Goal: Book appointment/travel/reservation

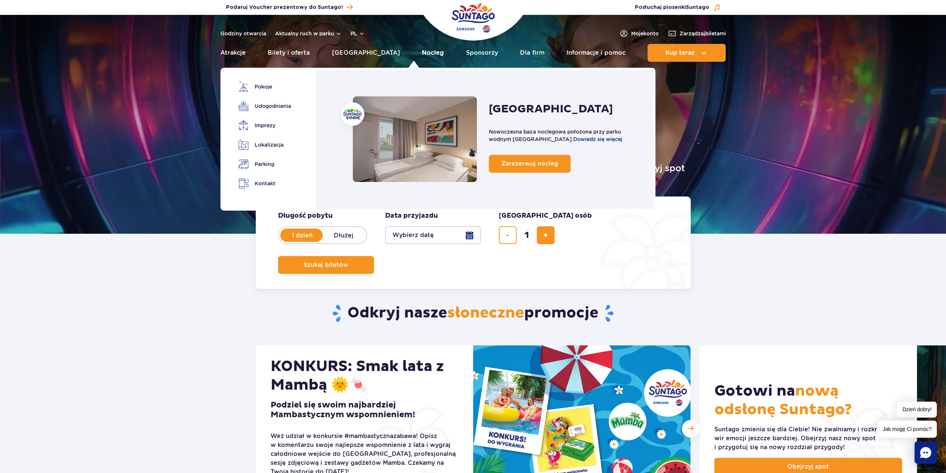
click at [423, 50] on link "Nocleg" at bounding box center [433, 53] width 22 height 18
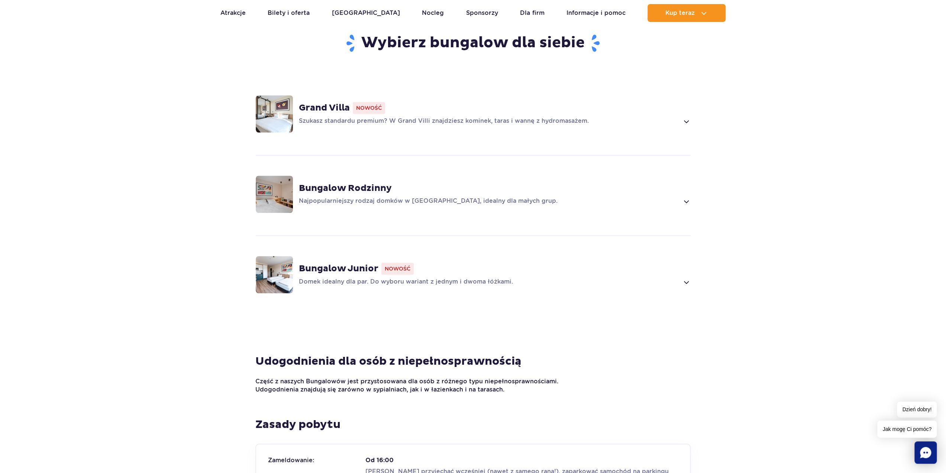
scroll to position [492, 0]
click at [367, 182] on strong "Bungalow Rodzinny" at bounding box center [345, 187] width 93 height 11
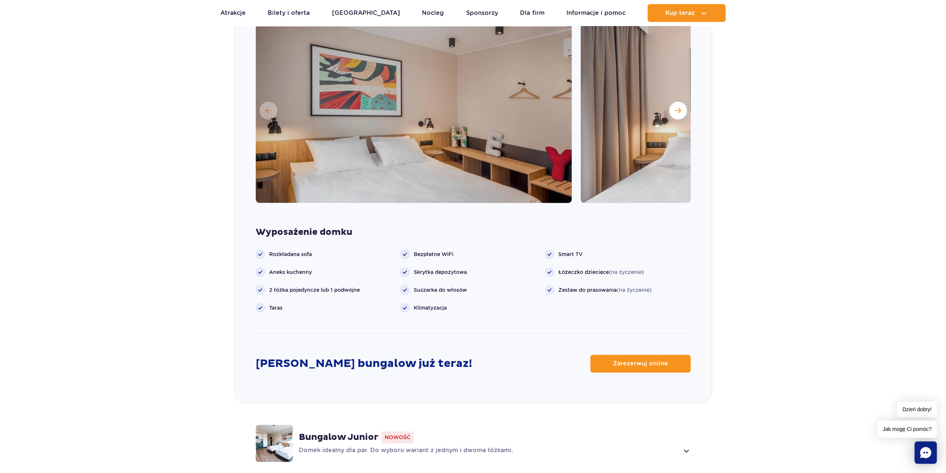
scroll to position [725, 0]
click at [657, 360] on span "Zarezerwuj online" at bounding box center [635, 363] width 55 height 6
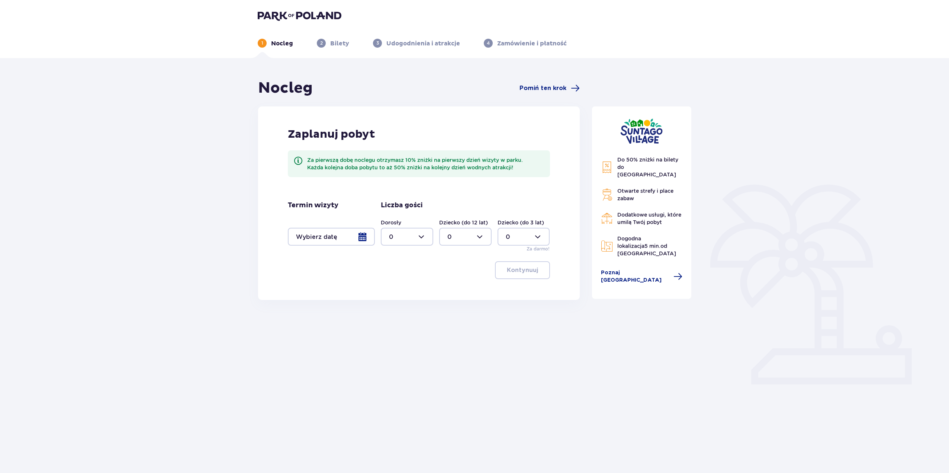
click at [426, 239] on div at bounding box center [407, 237] width 52 height 18
click at [398, 306] on div "3" at bounding box center [407, 306] width 36 height 8
type input "3"
click at [480, 238] on div at bounding box center [465, 237] width 52 height 18
click at [450, 272] on div "1" at bounding box center [465, 275] width 36 height 8
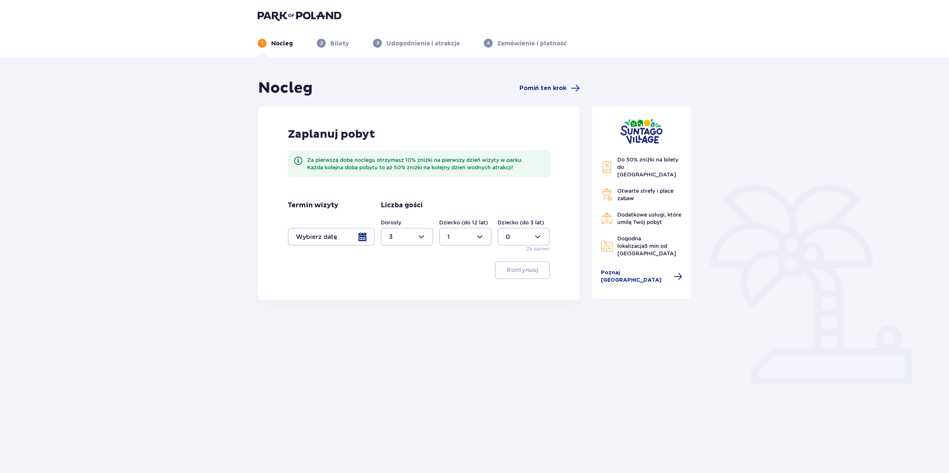
type input "1"
click at [345, 241] on div at bounding box center [331, 237] width 87 height 18
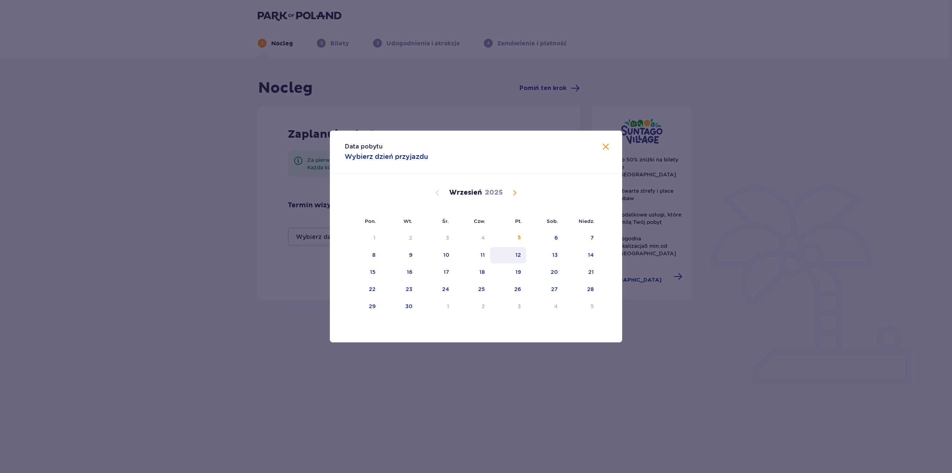
click at [520, 254] on div "12" at bounding box center [518, 254] width 6 height 7
click at [580, 255] on div "14" at bounding box center [581, 255] width 36 height 16
type input "12.09.25 - 14.09.25"
type input "0"
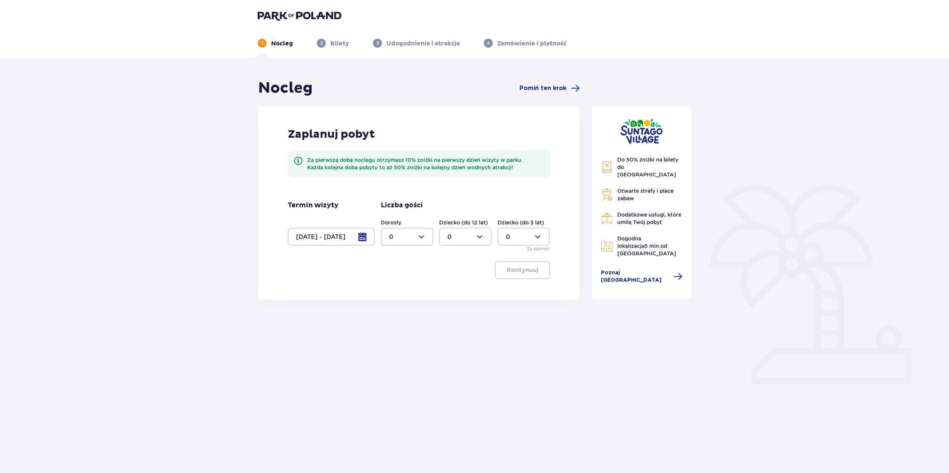
click at [429, 237] on div at bounding box center [407, 237] width 52 height 18
click at [402, 305] on div "3" at bounding box center [407, 306] width 36 height 8
type input "3"
click at [476, 244] on div at bounding box center [465, 237] width 52 height 18
click at [453, 271] on div "1" at bounding box center [465, 275] width 36 height 8
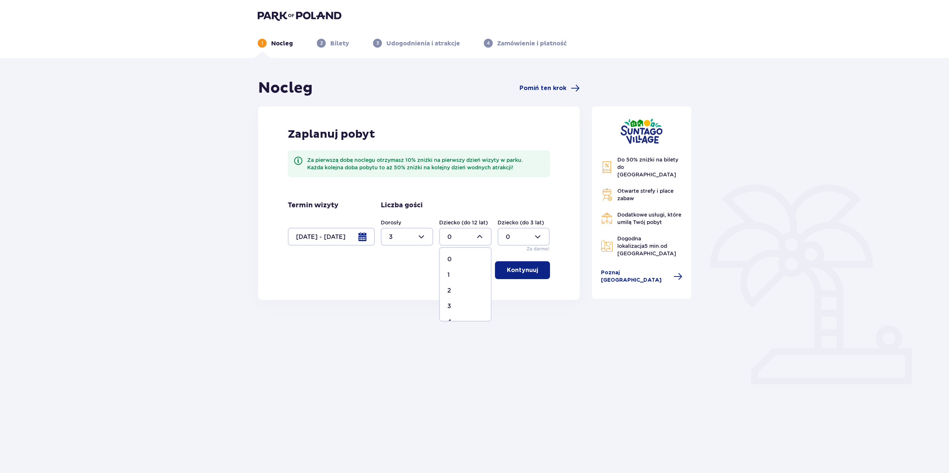
type input "1"
click at [525, 273] on p "Kontynuuj" at bounding box center [522, 270] width 31 height 8
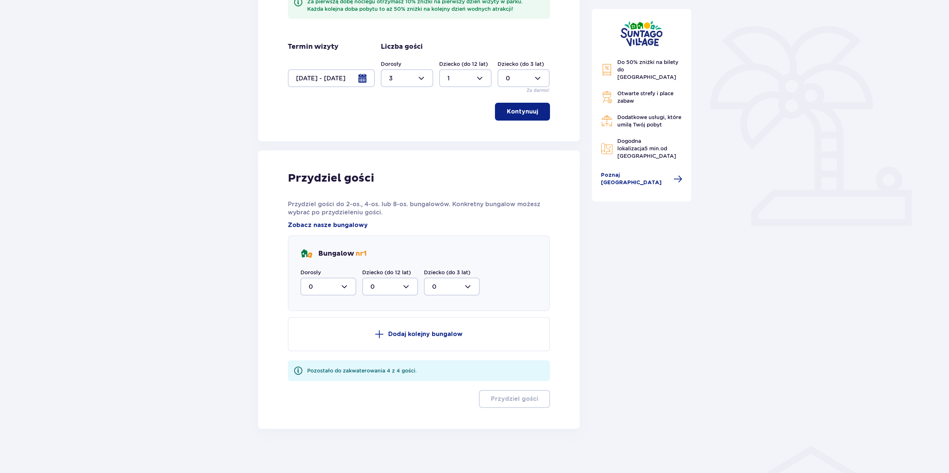
scroll to position [158, 0]
click at [346, 285] on div at bounding box center [328, 286] width 56 height 18
click at [321, 356] on div "3" at bounding box center [328, 356] width 39 height 8
type input "3"
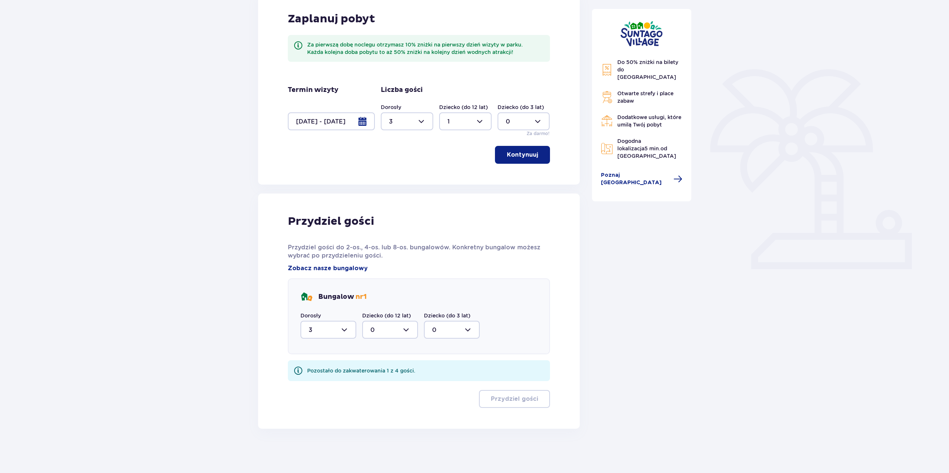
click at [395, 332] on div at bounding box center [390, 330] width 56 height 18
click at [383, 369] on div "1" at bounding box center [389, 368] width 39 height 8
type input "1"
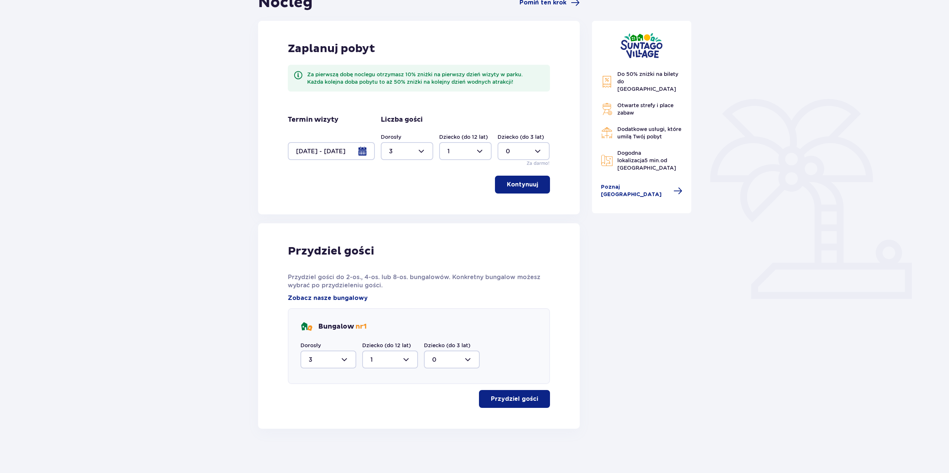
click at [534, 397] on button "Przydziel gości" at bounding box center [514, 399] width 71 height 18
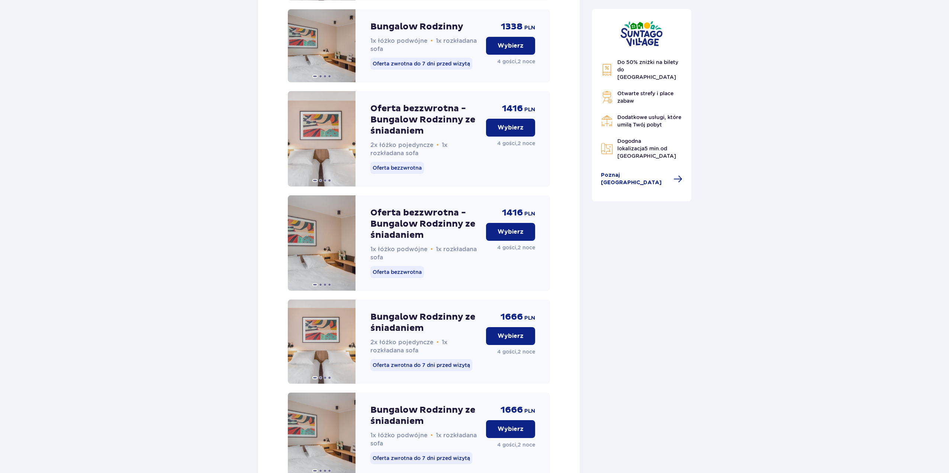
scroll to position [883, 0]
click at [508, 339] on p "Wybierz" at bounding box center [511, 335] width 26 height 8
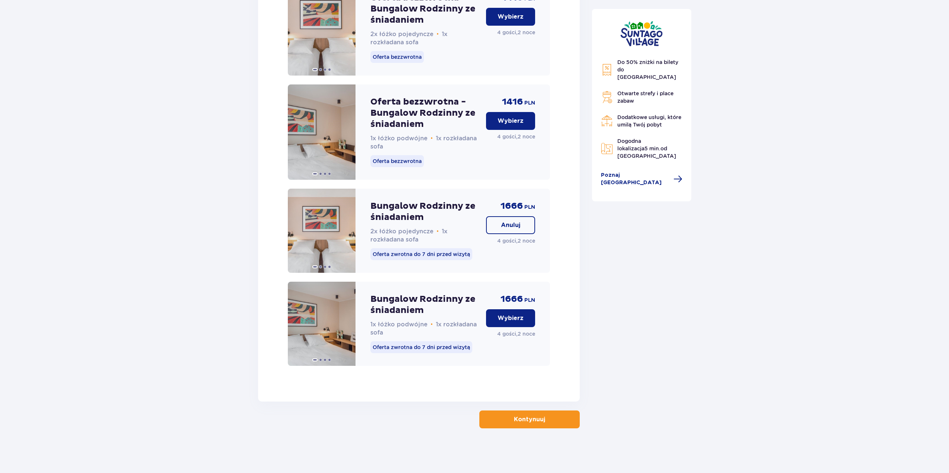
click at [536, 421] on p "Kontynuuj" at bounding box center [529, 419] width 31 height 8
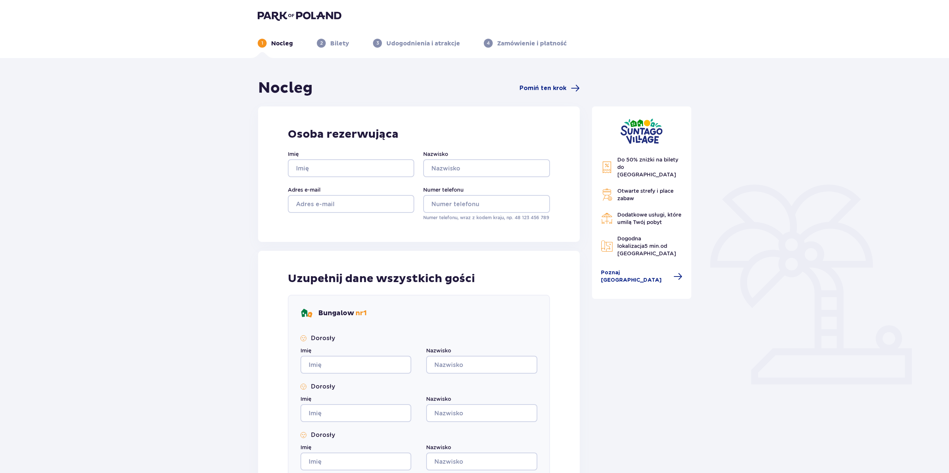
drag, startPoint x: 760, startPoint y: 86, endPoint x: 356, endPoint y: 82, distance: 403.5
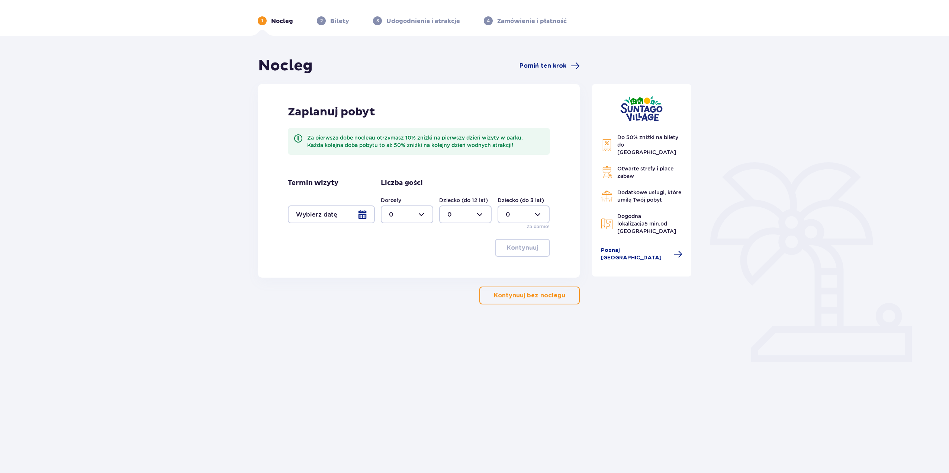
scroll to position [27, 0]
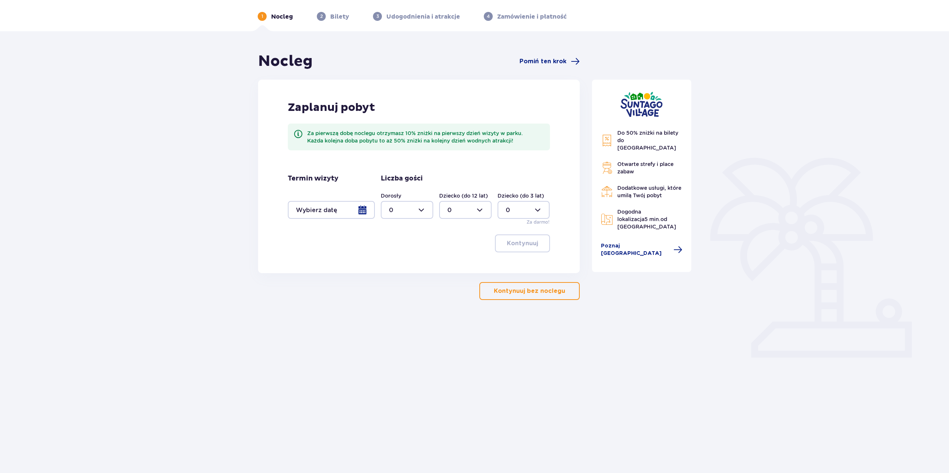
drag, startPoint x: 351, startPoint y: 86, endPoint x: 152, endPoint y: 79, distance: 199.4
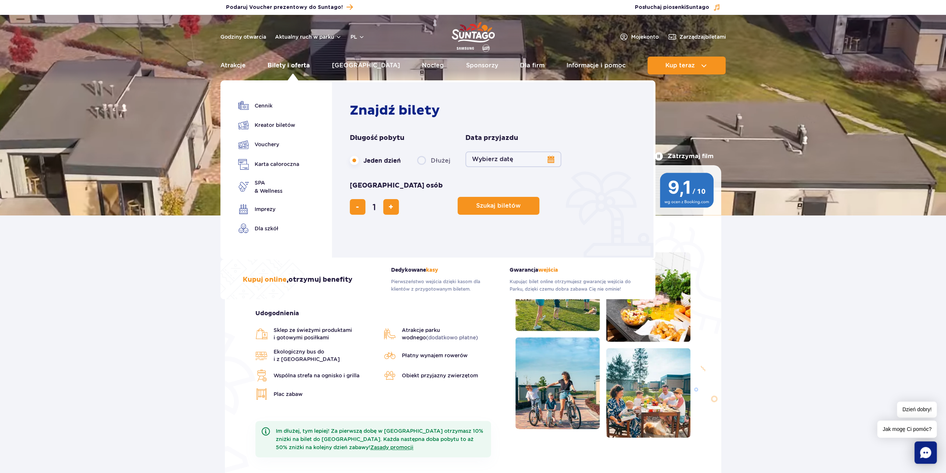
click at [292, 67] on link "Bilety i oferta" at bounding box center [289, 66] width 42 height 18
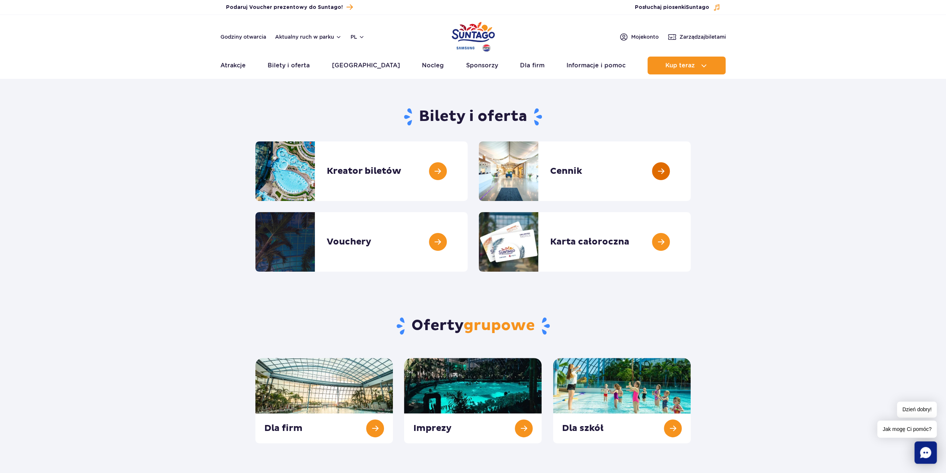
click at [691, 180] on link at bounding box center [691, 170] width 0 height 59
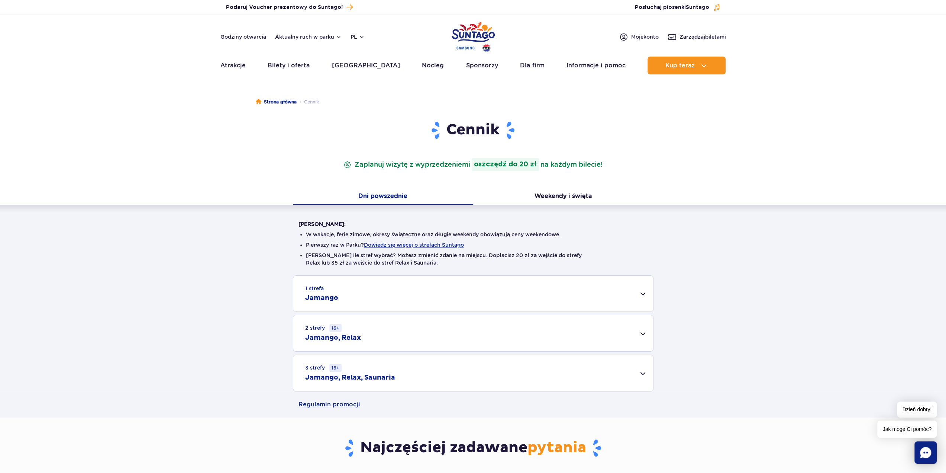
click at [602, 285] on div "1 strefa Jamango" at bounding box center [473, 294] width 360 height 36
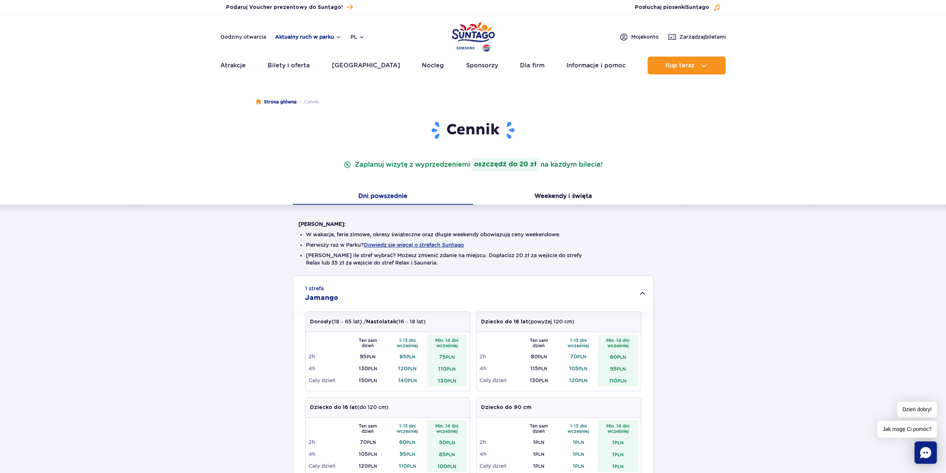
click at [329, 35] on button "Aktualny ruch w parku" at bounding box center [308, 37] width 67 height 6
drag, startPoint x: 585, startPoint y: 63, endPoint x: 587, endPoint y: 151, distance: 88.5
